Goal: Find specific page/section: Find specific page/section

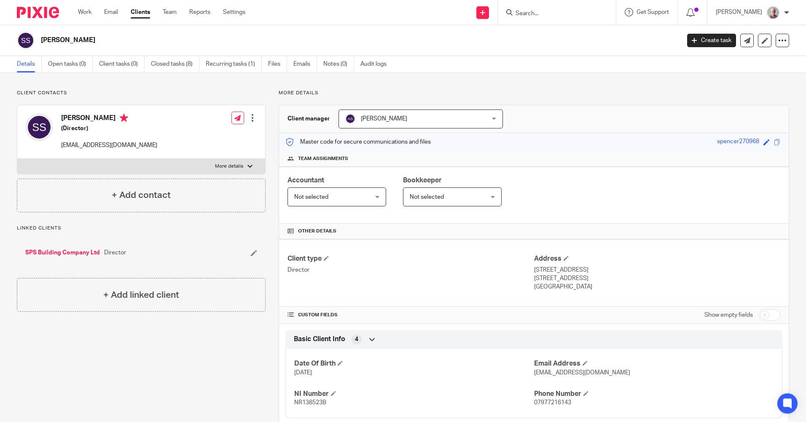
scroll to position [169, 0]
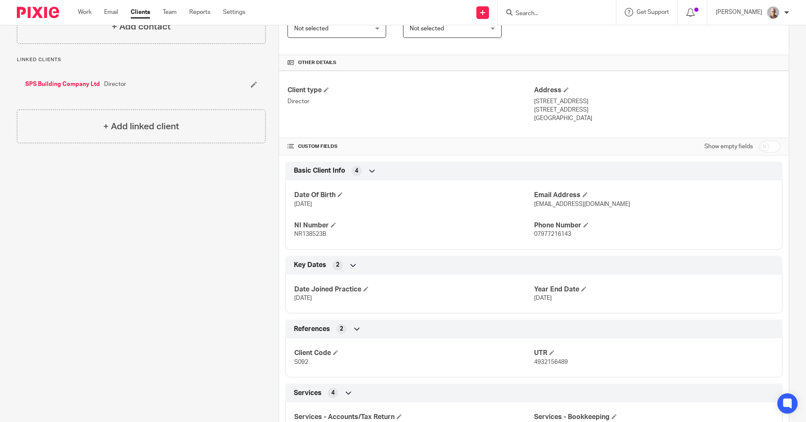
drag, startPoint x: 545, startPoint y: 16, endPoint x: 544, endPoint y: 12, distance: 4.3
click at [545, 15] on input "Search" at bounding box center [552, 14] width 76 height 8
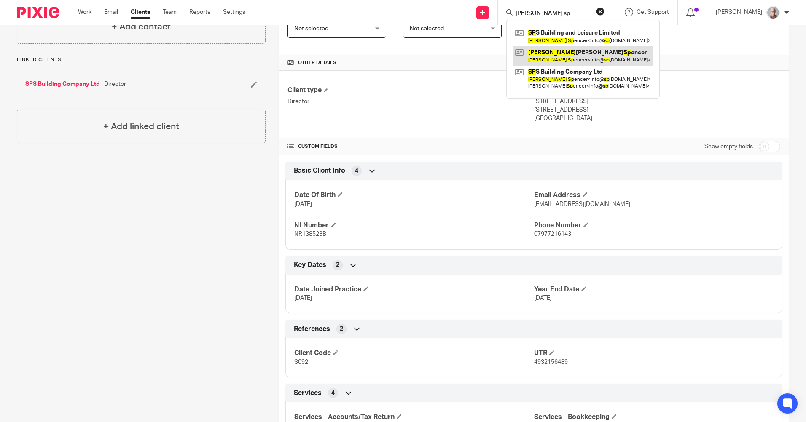
type input "sean sp"
click at [566, 57] on link at bounding box center [583, 55] width 140 height 19
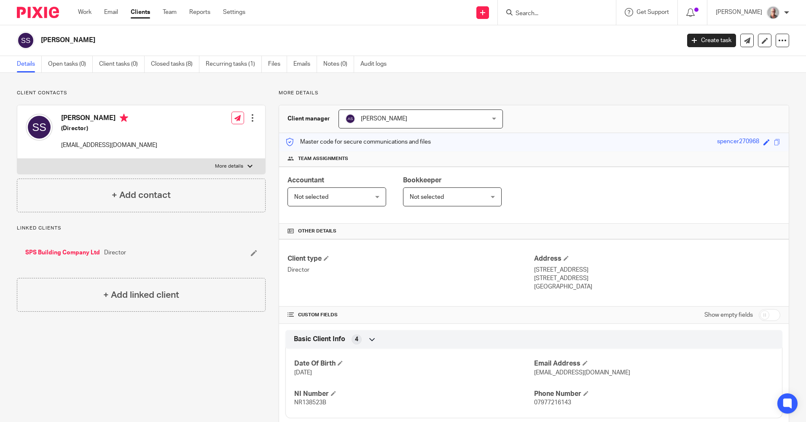
click at [543, 12] on input "Search" at bounding box center [552, 14] width 76 height 8
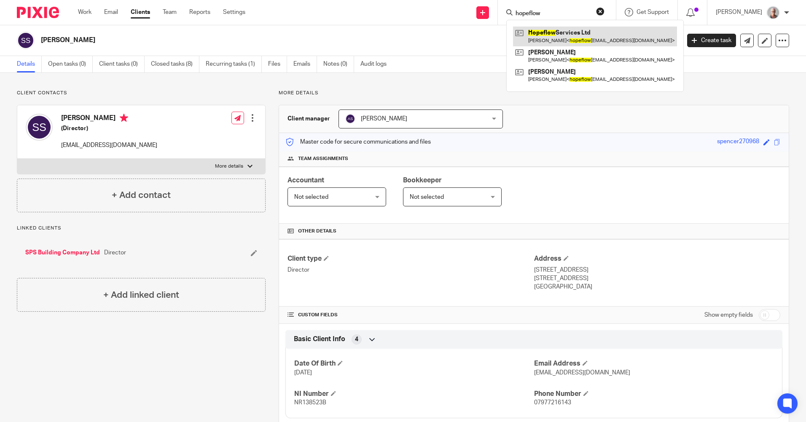
type input "hopeflow"
click at [586, 38] on link at bounding box center [595, 36] width 164 height 19
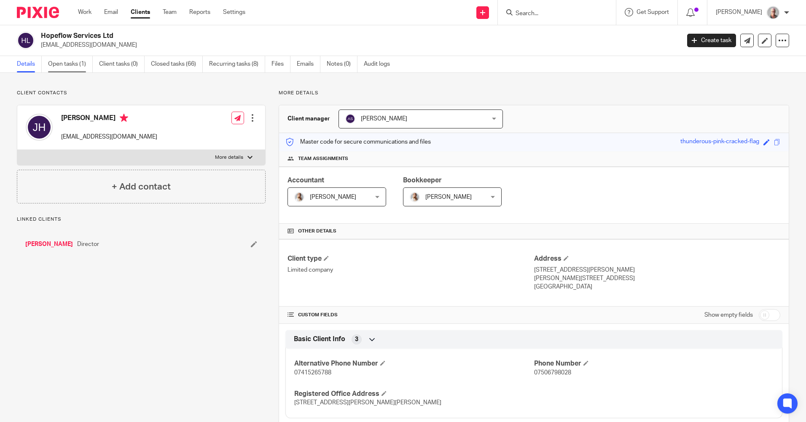
click at [69, 66] on link "Open tasks (1)" at bounding box center [70, 64] width 45 height 16
